Goal: Information Seeking & Learning: Learn about a topic

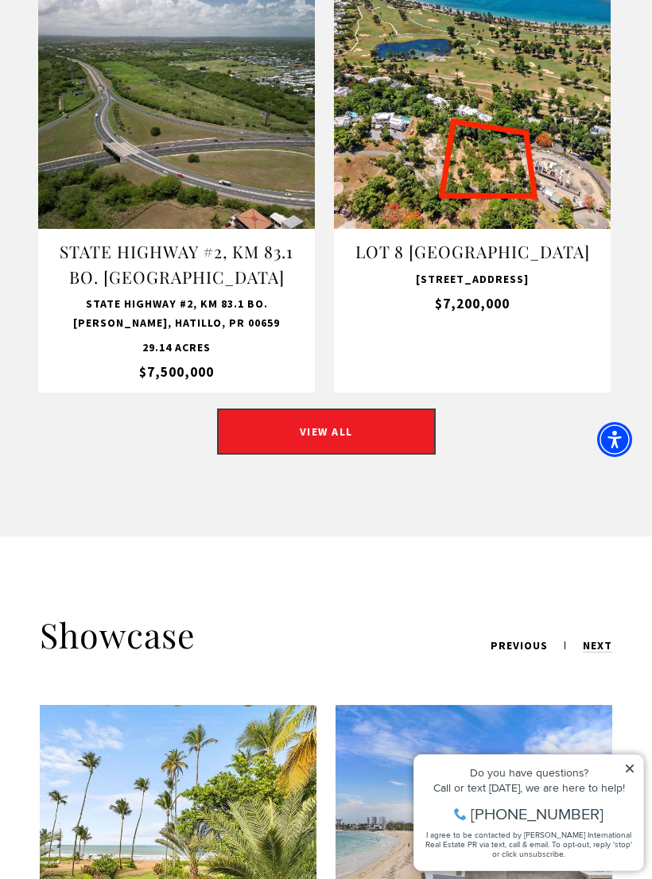
scroll to position [1789, 0]
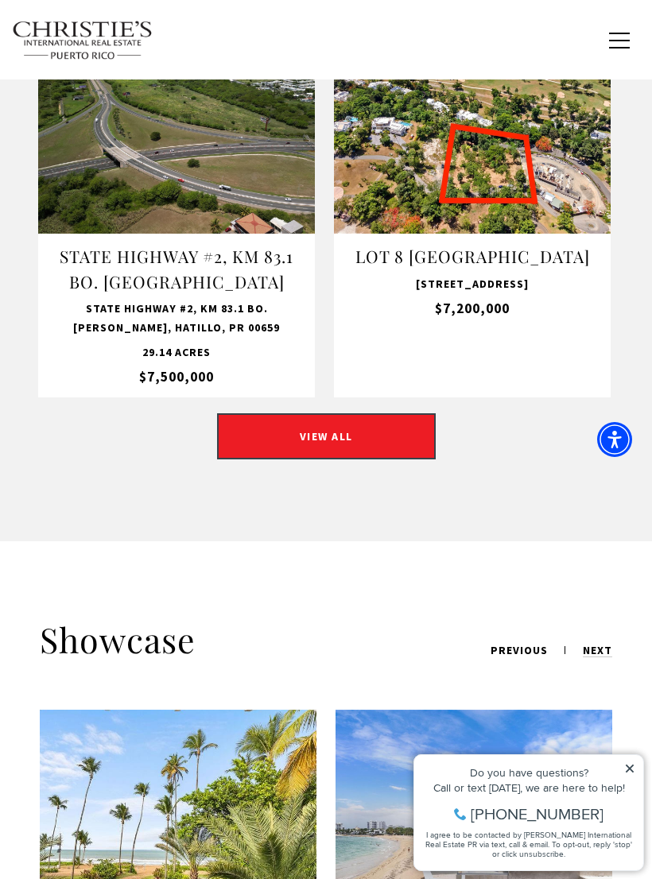
click at [263, 436] on link "VIEW ALL" at bounding box center [326, 436] width 219 height 46
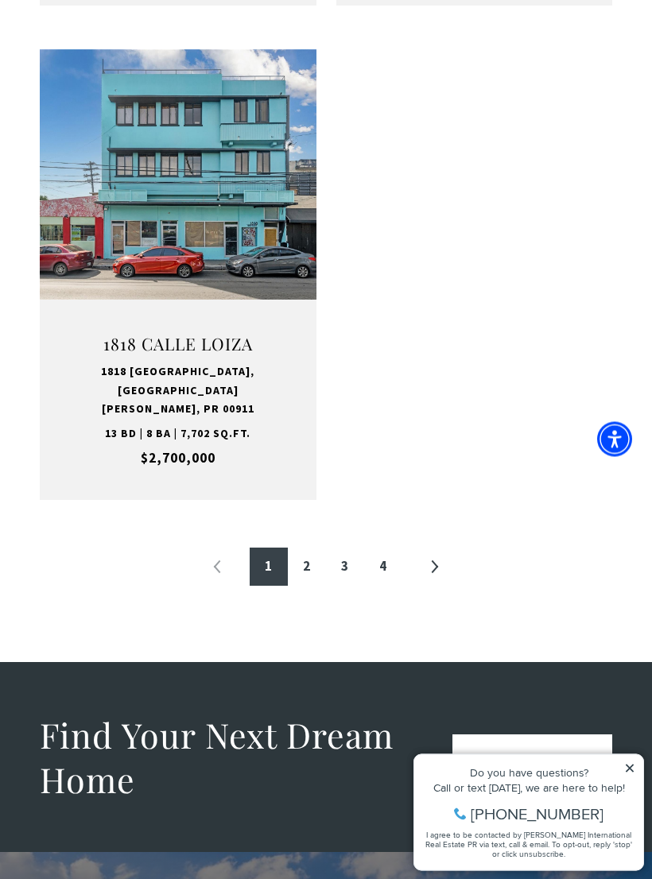
scroll to position [2864, 0]
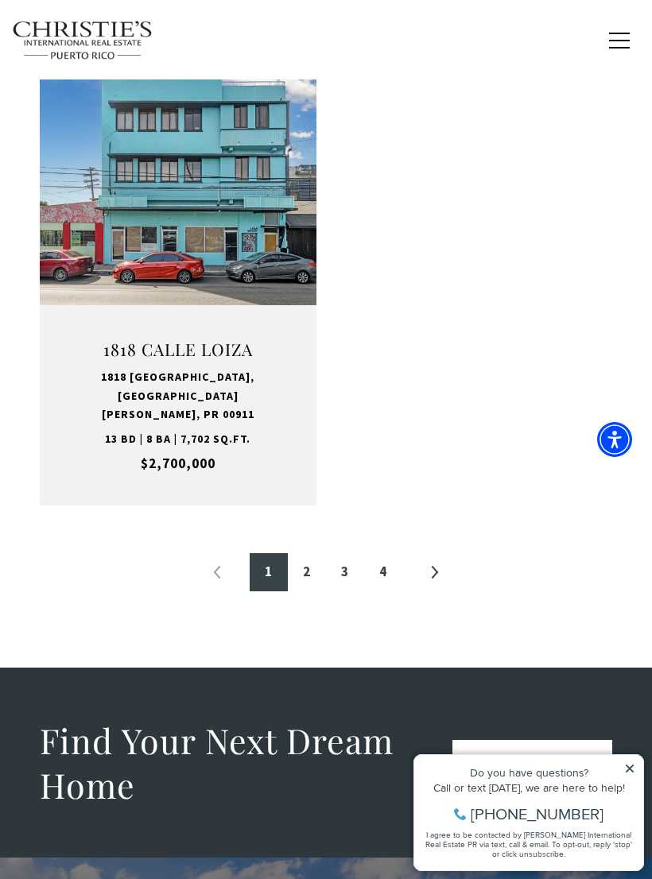
click at [443, 553] on link "»" at bounding box center [434, 572] width 38 height 38
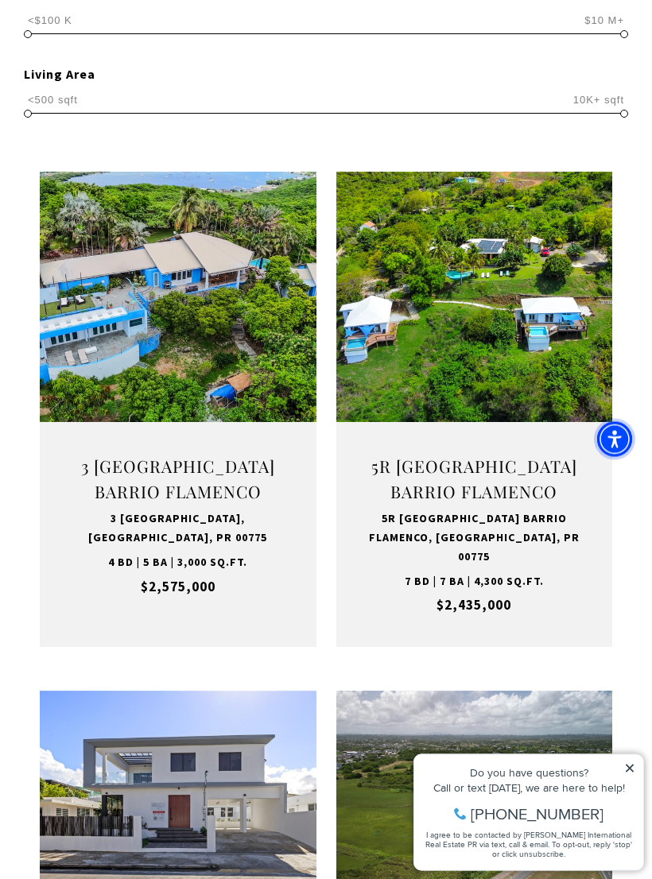
scroll to position [704, 0]
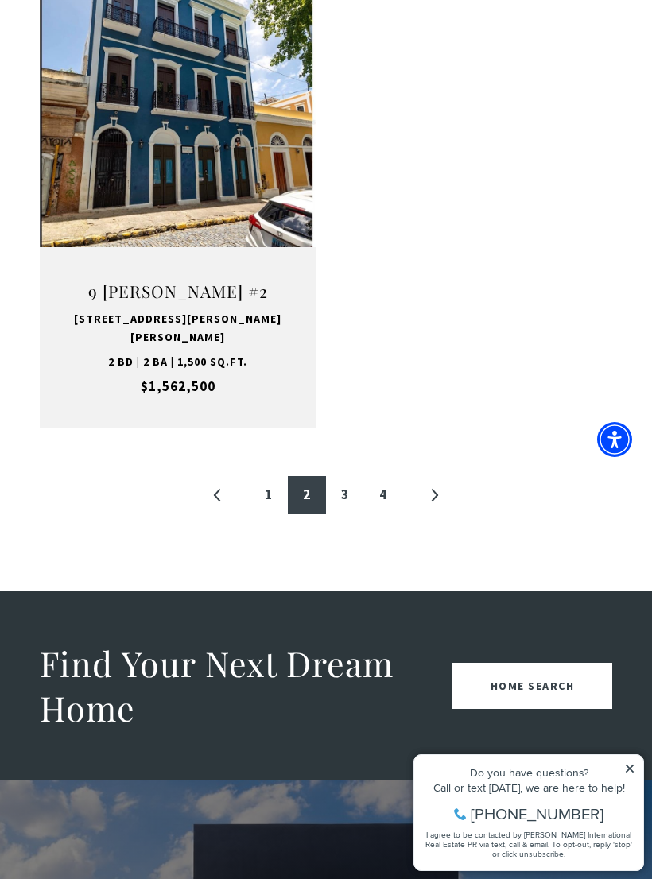
scroll to position [2947, 0]
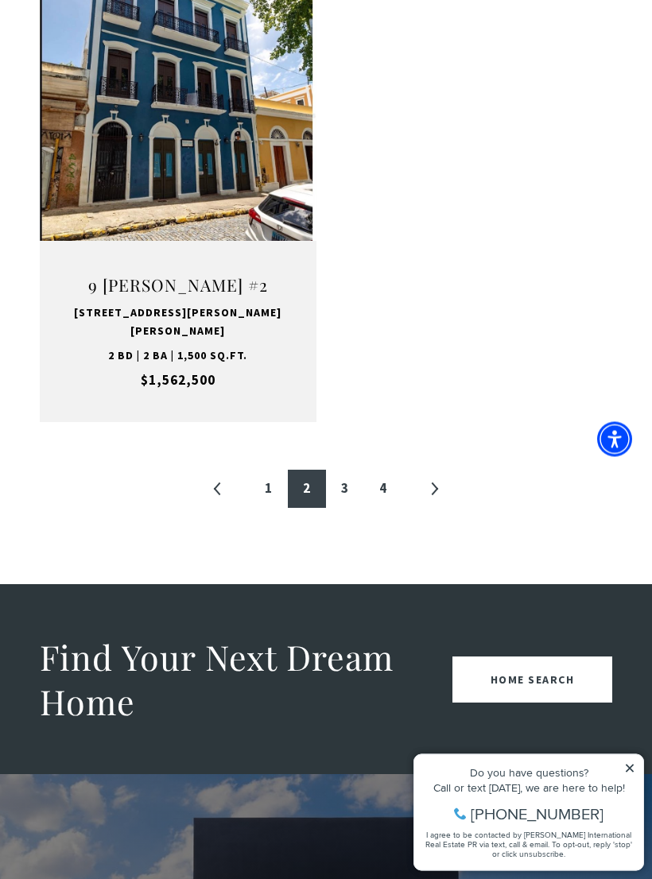
click at [444, 471] on link "»" at bounding box center [434, 490] width 38 height 38
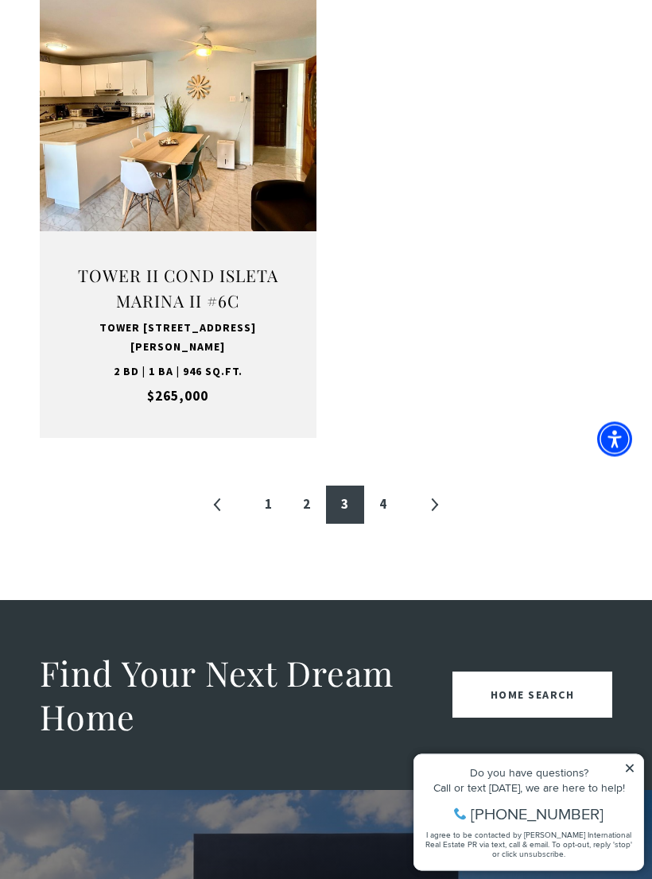
scroll to position [2880, 0]
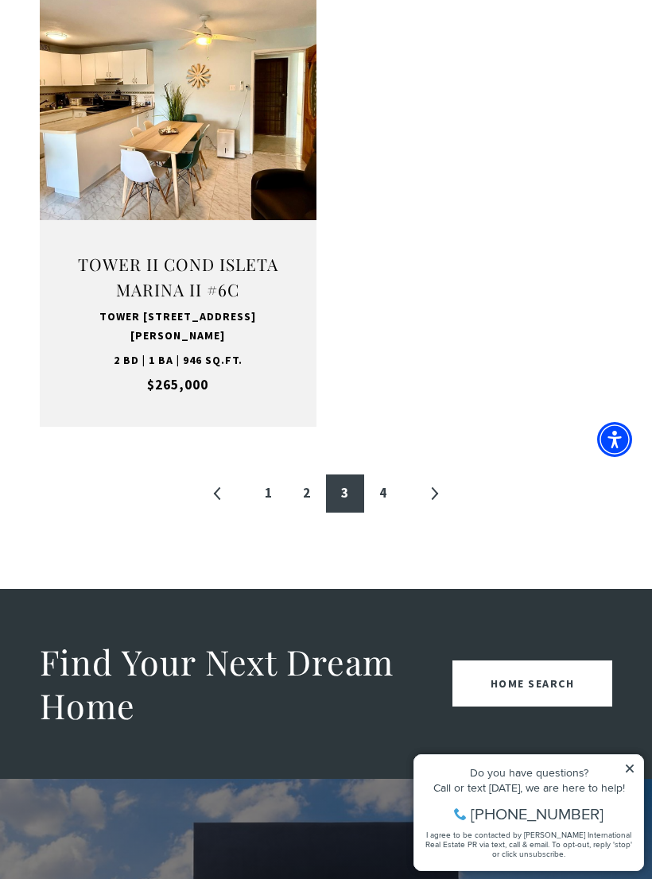
click at [440, 477] on link "»" at bounding box center [434, 494] width 38 height 38
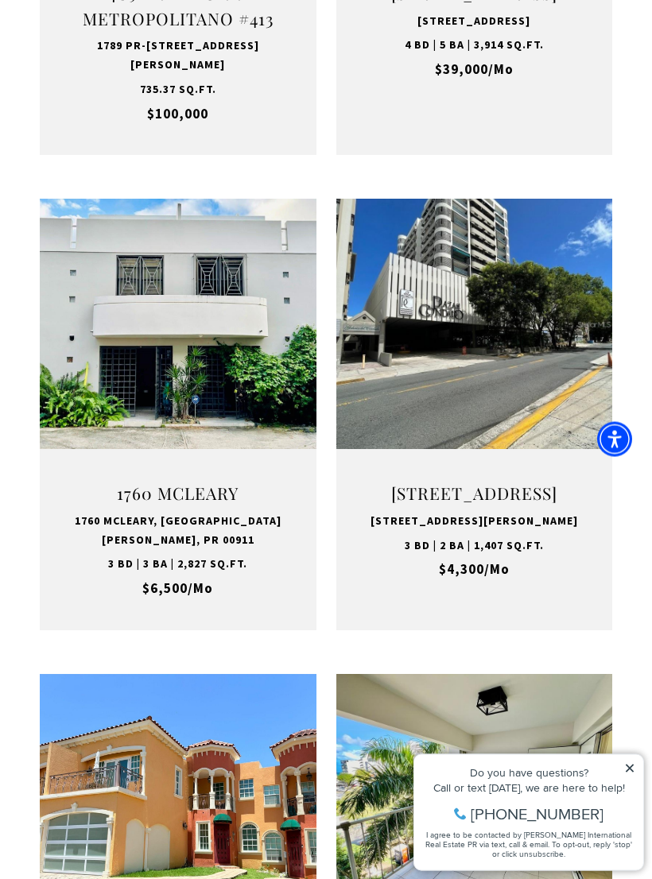
scroll to position [1176, 0]
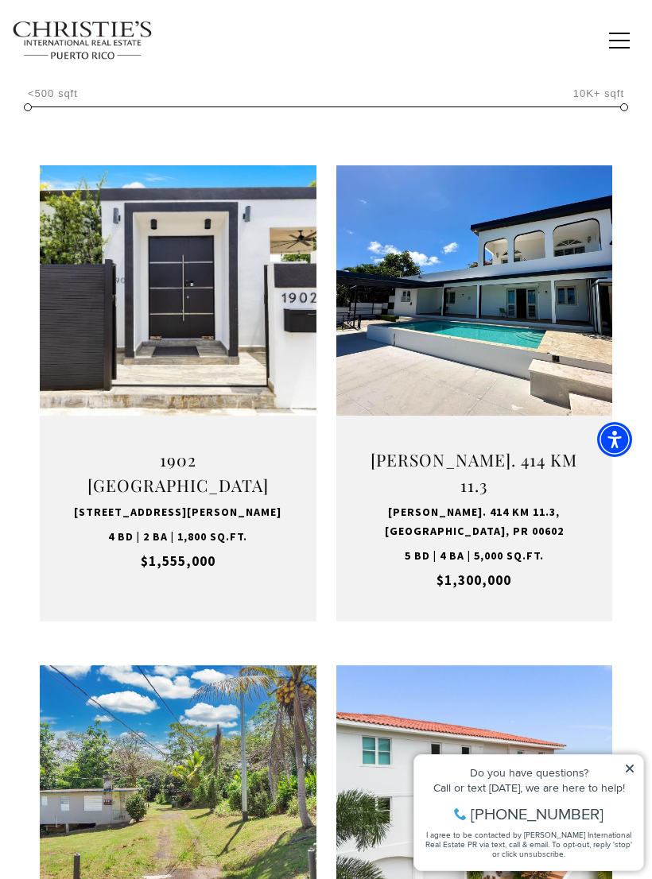
scroll to position [477, 0]
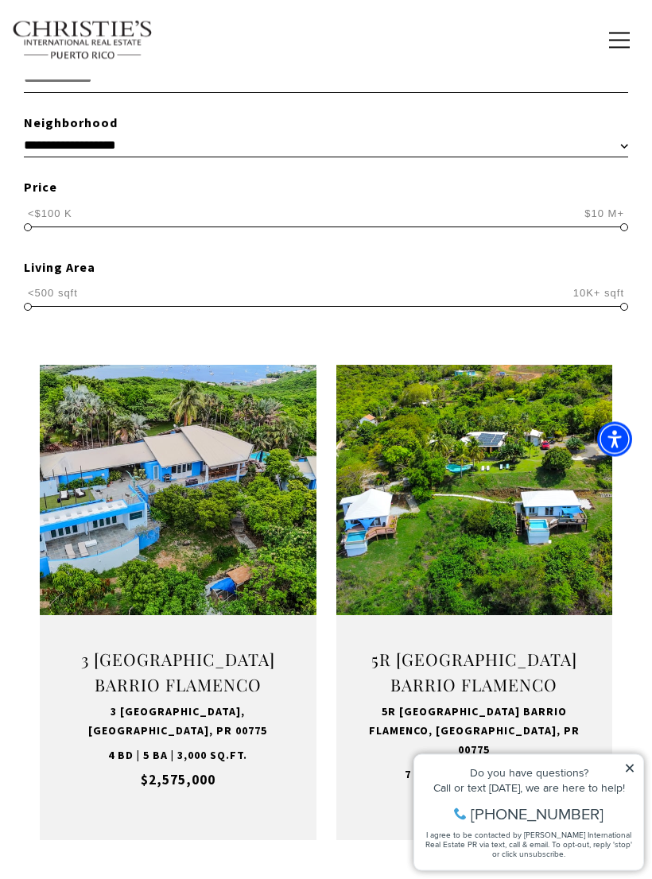
scroll to position [477, 0]
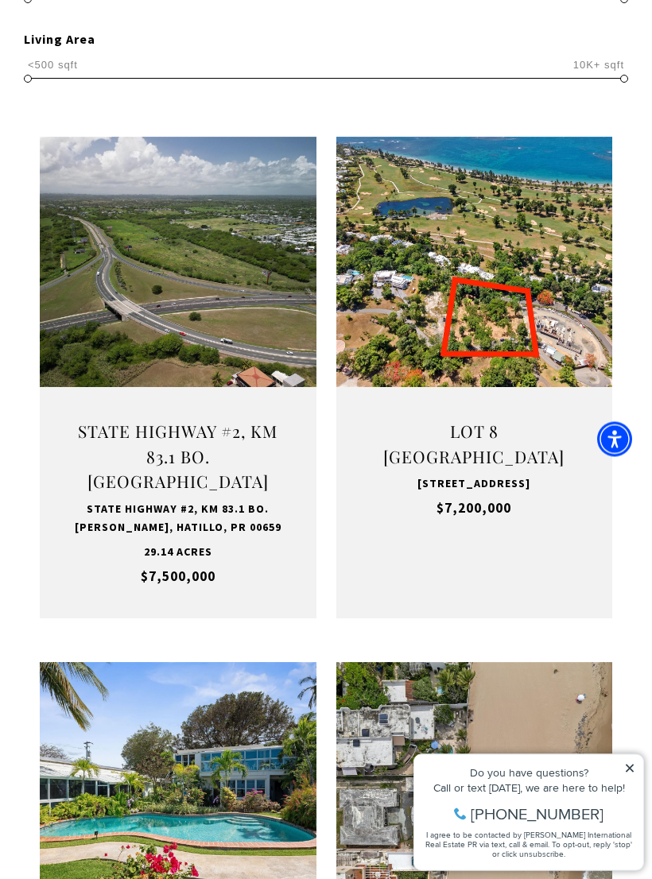
scroll to position [477, 0]
